Goal: Information Seeking & Learning: Learn about a topic

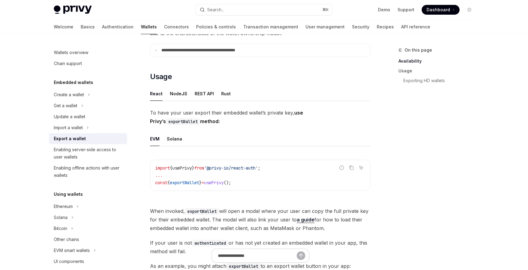
scroll to position [93, 0]
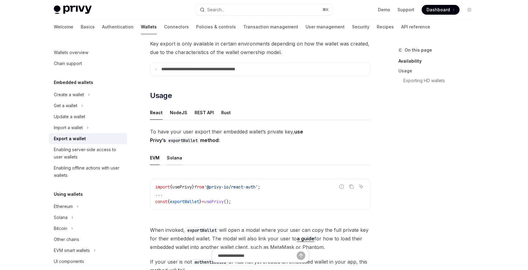
click at [176, 159] on div "Solana" at bounding box center [174, 158] width 15 height 14
click at [154, 161] on div "EVM" at bounding box center [154, 158] width 9 height 14
click at [177, 162] on div "Solana" at bounding box center [174, 158] width 15 height 14
click at [155, 162] on div "EVM" at bounding box center [154, 158] width 9 height 14
click at [183, 162] on ul "EVM Solana" at bounding box center [260, 158] width 220 height 15
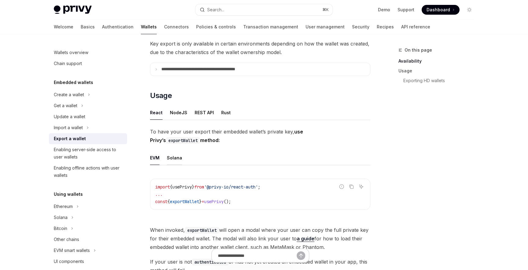
click at [175, 161] on div "Solana" at bounding box center [174, 158] width 15 height 14
click at [163, 132] on span "To have your user export their embedded wallet’s private key, use Privy’s expor…" at bounding box center [260, 135] width 220 height 17
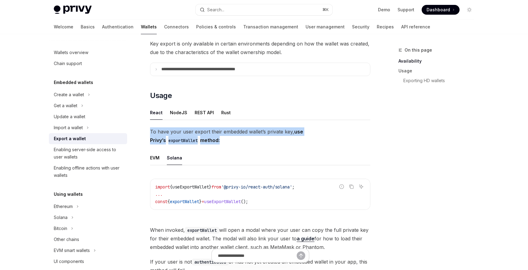
click at [163, 132] on span "To have your user export their embedded wallet’s private key, use Privy’s expor…" at bounding box center [260, 135] width 220 height 17
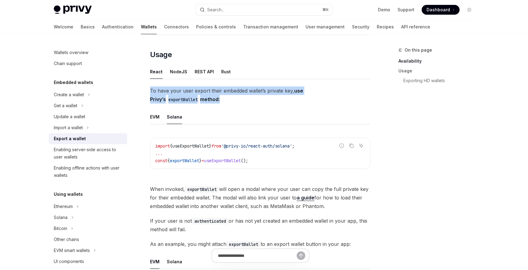
scroll to position [147, 0]
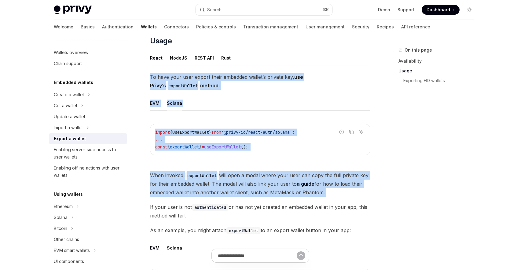
click at [215, 192] on span "When invoked, exportWallet will open a modal where your user can copy the full …" at bounding box center [260, 184] width 220 height 26
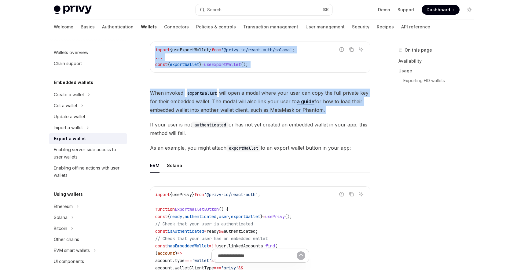
scroll to position [253, 0]
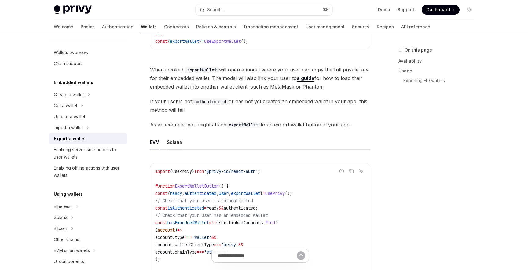
click at [173, 140] on div "Solana" at bounding box center [174, 142] width 15 height 14
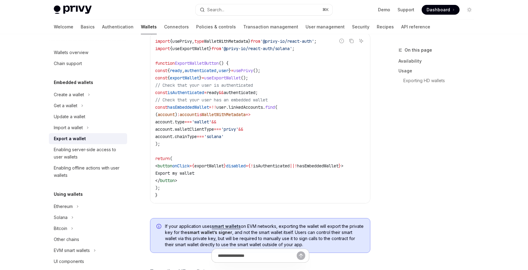
scroll to position [370, 0]
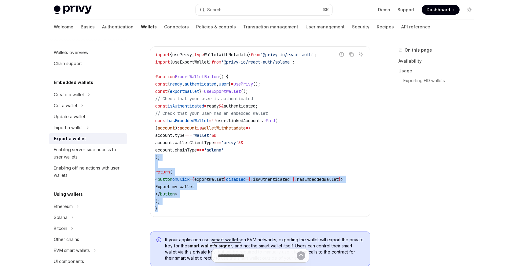
drag, startPoint x: 155, startPoint y: 224, endPoint x: 153, endPoint y: 153, distance: 70.6
click at [153, 153] on div "Report incorrect code Copy Ask AI import { usePrivy , type WalletWithMetadata }…" at bounding box center [260, 133] width 220 height 186
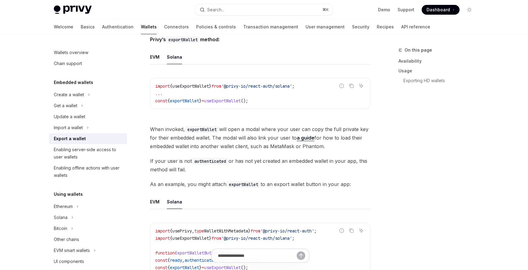
scroll to position [190, 0]
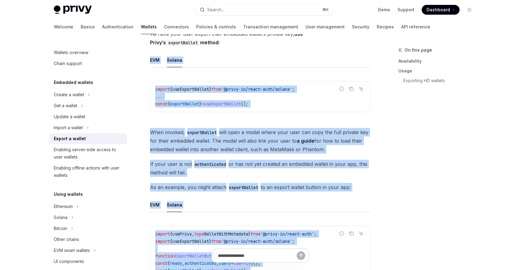
copy div "EVM Solana Report incorrect code Copy Ask AI import { useExportWallet } from '@…"
click at [341, 104] on code "import { useExportWallet } from '@privy-io/react-auth/solana' ; ... const { exp…" at bounding box center [260, 97] width 210 height 22
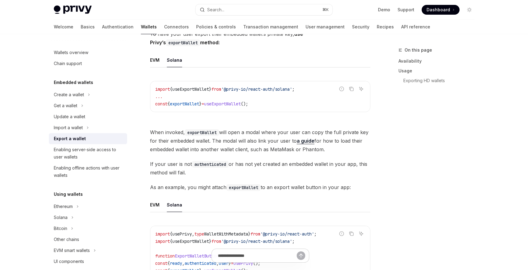
scroll to position [0, 0]
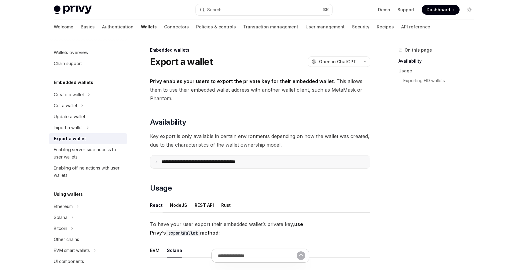
click at [233, 158] on summary "**********" at bounding box center [260, 161] width 220 height 13
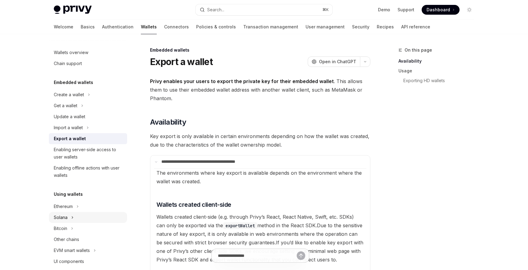
click at [58, 222] on button "Solana" at bounding box center [88, 217] width 78 height 11
type textarea "*"
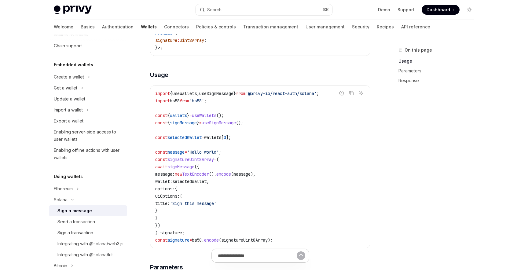
scroll to position [173, 0]
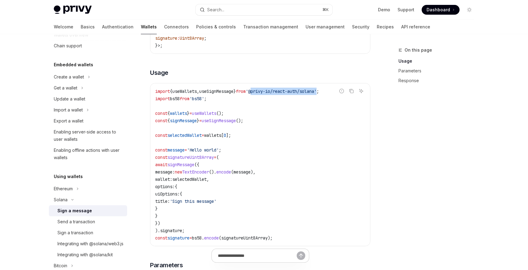
drag, startPoint x: 263, startPoint y: 92, endPoint x: 332, endPoint y: 91, distance: 69.0
click at [316, 91] on span "'@privy-io/react-auth/solana'" at bounding box center [281, 91] width 71 height 5
copy span "@privy-io/react-auth/solana"
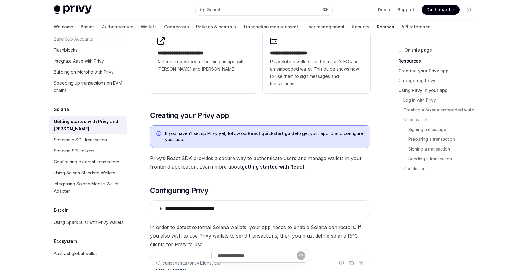
scroll to position [211, 0]
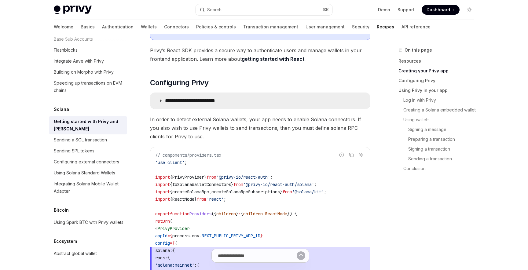
click at [220, 99] on p "**********" at bounding box center [199, 101] width 69 height 6
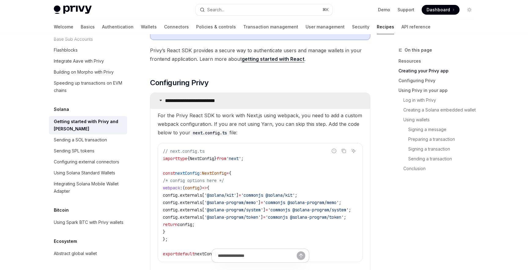
click at [220, 99] on p "**********" at bounding box center [199, 101] width 69 height 6
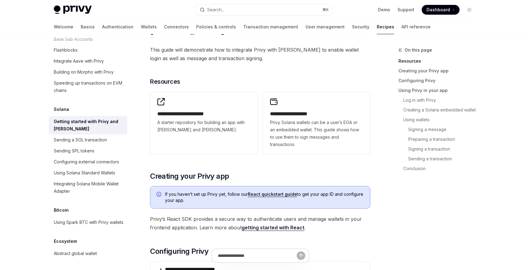
scroll to position [50, 0]
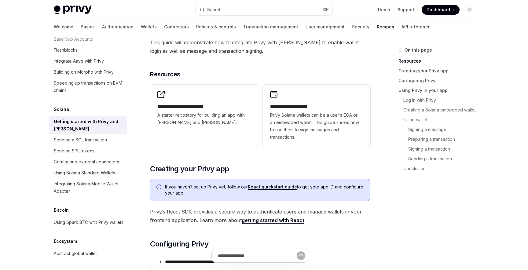
click at [261, 220] on link "getting started with React" at bounding box center [273, 220] width 63 height 6
type textarea "*"
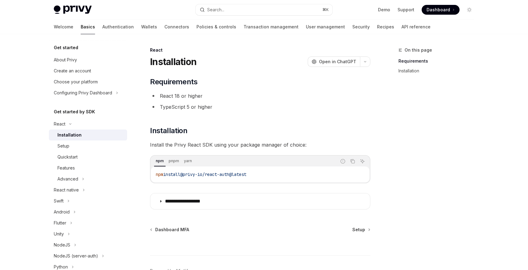
scroll to position [9, 0]
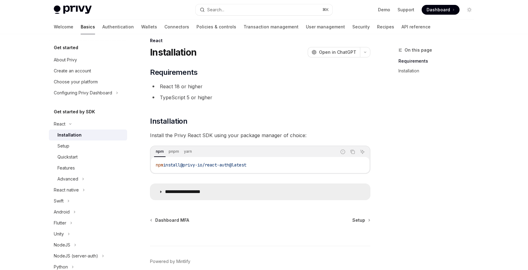
click at [169, 189] on p "**********" at bounding box center [190, 192] width 50 height 6
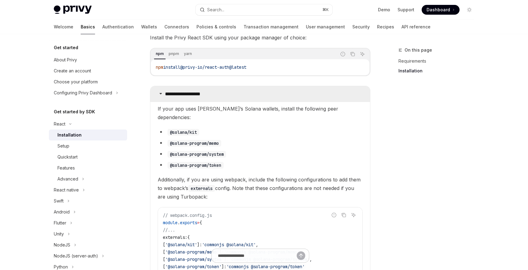
scroll to position [115, 0]
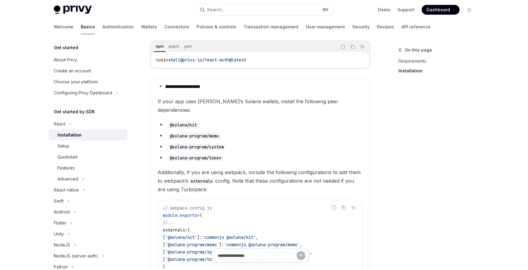
click at [157, 107] on details "**********" at bounding box center [260, 232] width 220 height 307
click at [189, 99] on span "If your app uses [PERSON_NAME]’s Solana wallets, install the following peer dep…" at bounding box center [260, 105] width 205 height 17
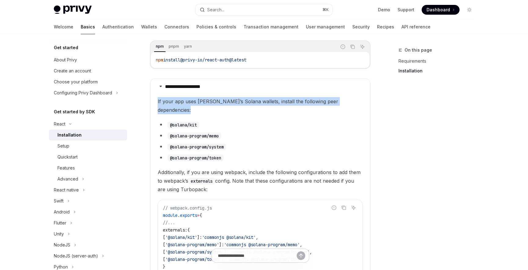
click at [189, 99] on span "If your app uses [PERSON_NAME]’s Solana wallets, install the following peer dep…" at bounding box center [260, 105] width 205 height 17
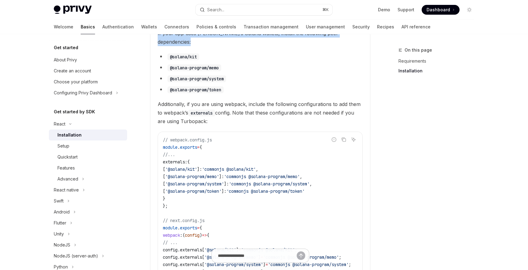
scroll to position [289, 0]
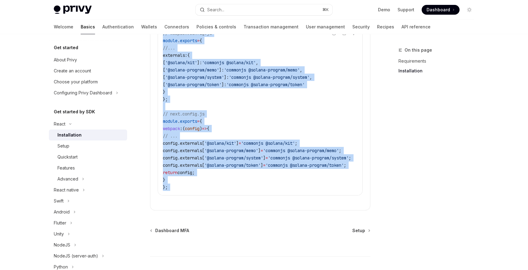
click at [178, 176] on code "// webpack.config.js module . exports = { //... externals: { [ '@solana/kit' ]:…" at bounding box center [264, 110] width 203 height 161
copy div "Lo ipsu dol sita Conse’a Elitse doeiusm, tempori utl etdolorem aliq enimadminim…"
